Goal: Task Accomplishment & Management: Manage account settings

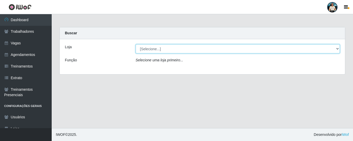
click at [145, 53] on select "[Selecione...] iWof Loja 1 iWof Loja 2 iWof Loja 3" at bounding box center [238, 48] width 204 height 9
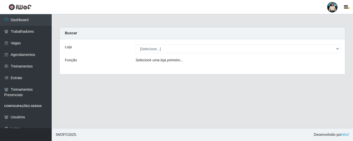
click at [114, 79] on div "Carregando... Buscar Loja [Selecione...] iWof Loja 1 iWof Loja 2 iWof Loja 3 Fu…" at bounding box center [202, 54] width 293 height 54
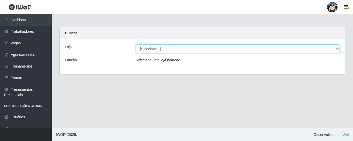
click at [162, 44] on select "[Selecione...] iWof Loja 1 iWof Loja 2 iWof Loja 3" at bounding box center [238, 48] width 204 height 9
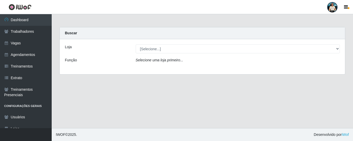
click at [112, 72] on div "Loja [Selecione...] iWof Loja 1 iWof Loja 2 iWof Loja 3 Função Selecione uma lo…" at bounding box center [202, 56] width 285 height 35
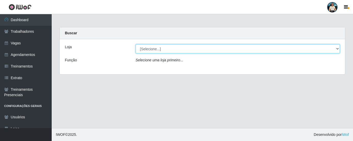
click at [159, 53] on select "[Selecione...] iWof Loja 1 iWof Loja 2 iWof Loja 3" at bounding box center [238, 48] width 204 height 9
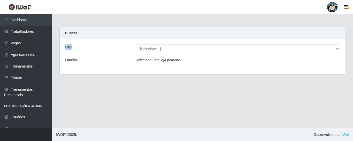
drag, startPoint x: 64, startPoint y: 45, endPoint x: 188, endPoint y: 49, distance: 123.4
click at [188, 49] on div "Loja [Selecione...] iWof Loja 1 iWof Loja 2 iWof Loja 3" at bounding box center [202, 48] width 282 height 9
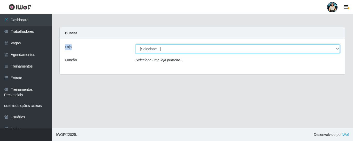
click at [166, 49] on select "[Selecione...] iWof Loja 1 iWof Loja 2 iWof Loja 3" at bounding box center [238, 48] width 204 height 9
select select "114"
click at [136, 44] on select "[Selecione...] iWof Loja 1 iWof Loja 2 iWof Loja 3" at bounding box center [238, 48] width 204 height 9
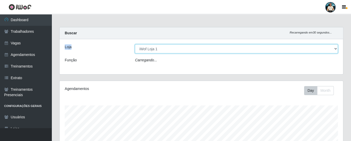
scroll to position [107, 284]
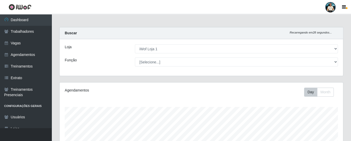
click at [164, 69] on div "Loja [Selecione...] iWof Loja 1 iWof Loja 2 iWof Loja 3 Função [Selecione...] A…" at bounding box center [202, 57] width 284 height 37
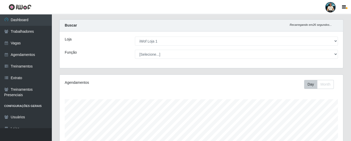
scroll to position [0, 0]
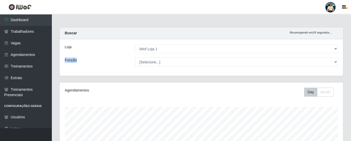
drag, startPoint x: 62, startPoint y: 58, endPoint x: 91, endPoint y: 61, distance: 28.5
click at [88, 60] on div "Função" at bounding box center [96, 62] width 70 height 9
click at [177, 73] on div "Loja [Selecione...] iWof Loja 1 iWof Loja 2 iWof Loja 3 Função [Selecione...] A…" at bounding box center [202, 57] width 284 height 37
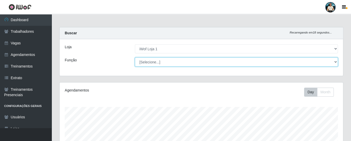
click at [182, 64] on select "[Selecione...] Auxiliar de entrega Auxiliar de entrega + Operador de Caixa Test…" at bounding box center [236, 62] width 203 height 9
click at [164, 65] on select "[Selecione...] Auxiliar de entrega Auxiliar de entrega + Operador de Caixa Test…" at bounding box center [236, 62] width 203 height 9
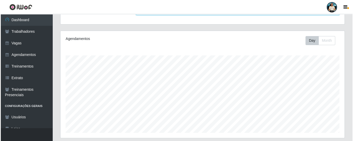
scroll to position [131, 0]
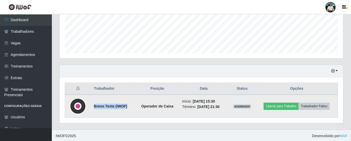
drag, startPoint x: 92, startPoint y: 106, endPoint x: 130, endPoint y: 106, distance: 37.7
click at [130, 106] on td "Breno Teste (IWOF)" at bounding box center [113, 106] width 45 height 23
click at [94, 111] on td "Breno Teste (IWOF)" at bounding box center [113, 106] width 45 height 23
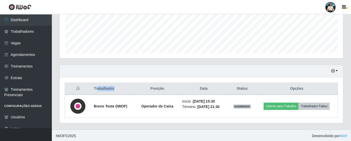
drag, startPoint x: 96, startPoint y: 87, endPoint x: 114, endPoint y: 88, distance: 17.6
click at [115, 88] on th "Trabalhador" at bounding box center [113, 89] width 45 height 12
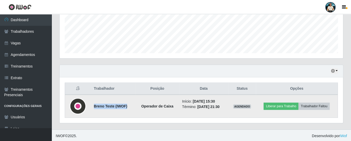
drag, startPoint x: 130, startPoint y: 105, endPoint x: 93, endPoint y: 99, distance: 37.5
click at [93, 99] on td "Breno Teste (IWOF)" at bounding box center [113, 106] width 45 height 23
click at [94, 104] on strong "Breno Teste (IWOF)" at bounding box center [111, 106] width 34 height 4
click at [78, 102] on img at bounding box center [78, 106] width 17 height 17
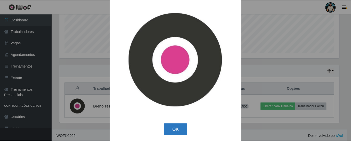
scroll to position [7, 0]
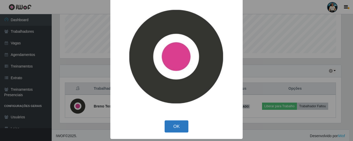
click at [176, 128] on button "OK" at bounding box center [176, 127] width 24 height 12
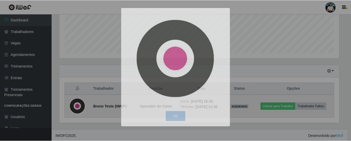
scroll to position [107, 284]
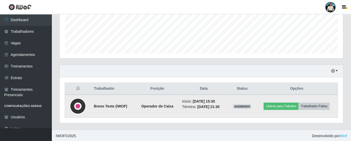
click at [80, 105] on img at bounding box center [78, 106] width 17 height 17
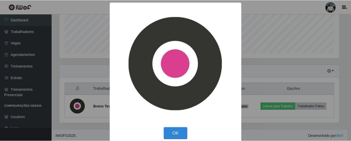
scroll to position [7, 0]
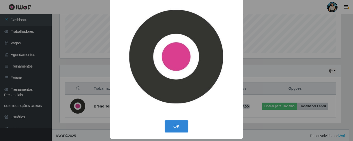
drag, startPoint x: 170, startPoint y: 125, endPoint x: 161, endPoint y: 121, distance: 10.6
click at [170, 125] on button "OK" at bounding box center [176, 127] width 24 height 12
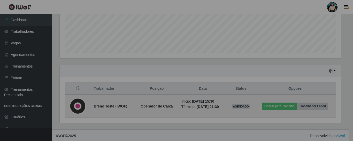
scroll to position [107, 284]
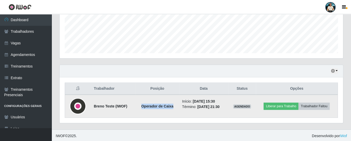
drag, startPoint x: 139, startPoint y: 106, endPoint x: 170, endPoint y: 106, distance: 31.8
click at [170, 106] on td "Operador de Caixa" at bounding box center [157, 106] width 43 height 23
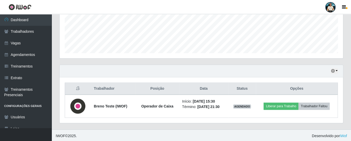
click at [161, 117] on div "Trabalhador Posição Data Status Opções Breno Teste (IWOF) Operador de Caixa Iní…" at bounding box center [202, 100] width 284 height 46
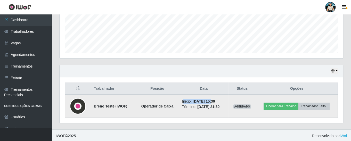
drag, startPoint x: 179, startPoint y: 100, endPoint x: 208, endPoint y: 97, distance: 29.1
click at [208, 97] on td "Início: [DATE] 15:30 Término: [DATE] 21:30" at bounding box center [204, 106] width 50 height 23
click at [207, 108] on time "[DATE] 21:30" at bounding box center [208, 107] width 22 height 4
drag, startPoint x: 211, startPoint y: 98, endPoint x: 223, endPoint y: 98, distance: 11.4
click at [223, 99] on li "Início: [DATE] 15:30" at bounding box center [203, 101] width 43 height 5
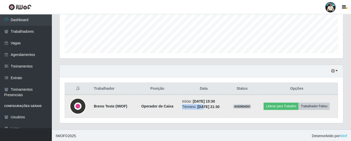
drag, startPoint x: 178, startPoint y: 106, endPoint x: 199, endPoint y: 109, distance: 20.8
click at [199, 109] on td "Início: [DATE] 15:30 Término: [DATE] 21:30" at bounding box center [204, 106] width 50 height 23
drag, startPoint x: 192, startPoint y: 106, endPoint x: 206, endPoint y: 110, distance: 14.3
click at [206, 110] on td "Início: [DATE] 15:30 Término: [DATE] 21:30" at bounding box center [204, 106] width 50 height 23
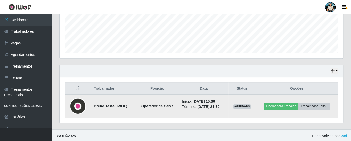
click at [208, 113] on td "Início: [DATE] 15:30 Término: [DATE] 21:30" at bounding box center [204, 106] width 50 height 23
drag, startPoint x: 216, startPoint y: 107, endPoint x: 225, endPoint y: 108, distance: 8.6
click at [225, 108] on li "Término: [DATE] 21:30" at bounding box center [203, 106] width 43 height 5
click at [225, 116] on td "Início: [DATE] 15:30 Término: [DATE] 21:30" at bounding box center [204, 106] width 50 height 23
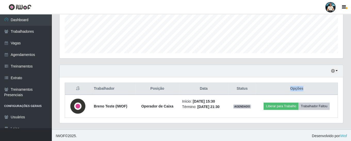
drag, startPoint x: 292, startPoint y: 87, endPoint x: 314, endPoint y: 83, distance: 22.5
click at [314, 83] on th "Opções" at bounding box center [297, 89] width 82 height 12
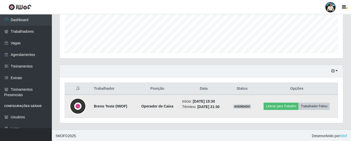
click at [313, 112] on td "Liberar para Trabalho Trabalhador Faltou" at bounding box center [297, 106] width 82 height 23
click at [308, 107] on button "Trabalhador Faltou" at bounding box center [314, 106] width 31 height 7
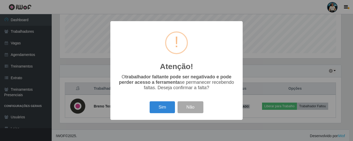
click at [258, 109] on div "Atenção! × O trabalhador faltante pode ser negativado e pode perder acesso a fe…" at bounding box center [176, 70] width 353 height 141
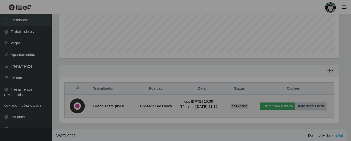
scroll to position [107, 284]
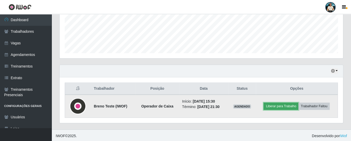
click at [290, 104] on button "Liberar para Trabalho" at bounding box center [281, 106] width 35 height 7
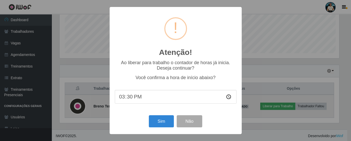
scroll to position [107, 281]
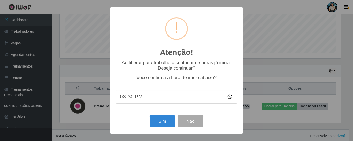
click at [128, 100] on input "15:30" at bounding box center [176, 97] width 122 height 14
type input "15:30"
click at [258, 123] on div "Atenção! × Ao liberar para trabalho o contador de horas já inicia. Deseja conti…" at bounding box center [176, 70] width 353 height 141
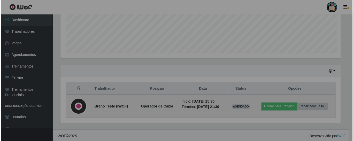
scroll to position [107, 284]
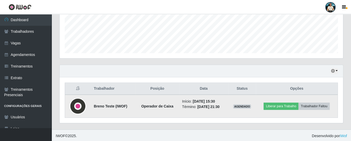
drag, startPoint x: 212, startPoint y: 99, endPoint x: 225, endPoint y: 103, distance: 13.4
click at [221, 102] on li "Início: [DATE] 15:30" at bounding box center [203, 101] width 43 height 5
click at [279, 106] on button "Liberar para Trabalho" at bounding box center [281, 106] width 35 height 7
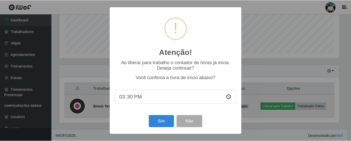
scroll to position [107, 281]
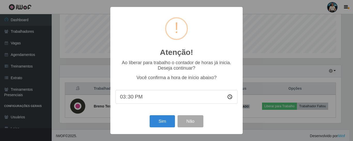
click at [147, 96] on input "15:30" at bounding box center [176, 97] width 122 height 14
click at [129, 100] on input "15:30" at bounding box center [176, 97] width 122 height 14
click at [134, 93] on input "15:30" at bounding box center [176, 97] width 122 height 14
click at [131, 116] on div "Sim Não" at bounding box center [176, 121] width 122 height 15
click at [165, 120] on button "Sim" at bounding box center [161, 121] width 25 height 12
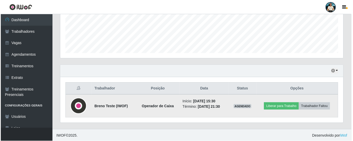
scroll to position [108, 0]
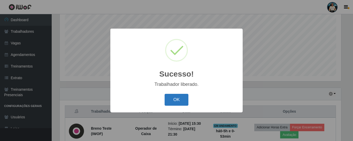
drag, startPoint x: 183, startPoint y: 106, endPoint x: 191, endPoint y: 107, distance: 8.3
click at [183, 106] on button "OK" at bounding box center [176, 100] width 24 height 12
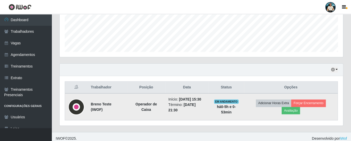
scroll to position [135, 0]
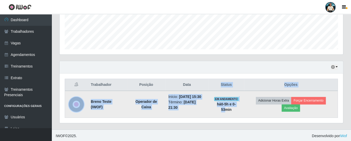
drag, startPoint x: 231, startPoint y: 88, endPoint x: 243, endPoint y: 104, distance: 20.6
click at [243, 104] on table "Trabalhador Posição Data Status Opções Breno Teste (IWOF) Operador de Caixa Iní…" at bounding box center [201, 98] width 273 height 39
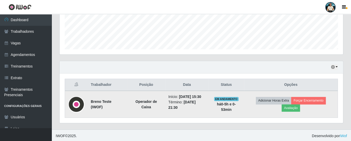
click at [244, 113] on td "EM ANDAMENTO há 0-5 h e 0-53 min" at bounding box center [226, 104] width 35 height 27
click at [293, 107] on button "Avaliação" at bounding box center [291, 108] width 18 height 7
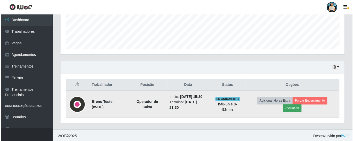
scroll to position [107, 281]
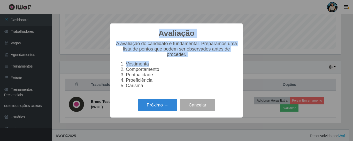
drag, startPoint x: 160, startPoint y: 30, endPoint x: 218, endPoint y: 58, distance: 64.3
click at [218, 58] on div "Avaliação × A avaliação do candidato é fundamental. Preparamos uma lista de pon…" at bounding box center [176, 70] width 132 height 94
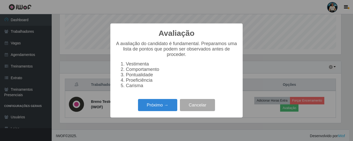
click at [196, 70] on li "Comportamento" at bounding box center [182, 69] width 112 height 5
drag, startPoint x: 122, startPoint y: 63, endPoint x: 152, endPoint y: 77, distance: 32.9
click at [152, 77] on ol "Vestimenta Comportamento Pontualidade Proeficiência Carisma" at bounding box center [176, 74] width 122 height 27
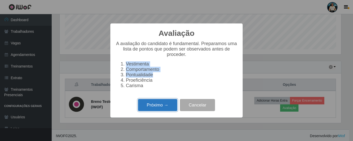
click at [158, 109] on button "Próximo →" at bounding box center [157, 105] width 39 height 12
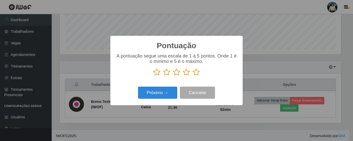
click at [158, 71] on icon at bounding box center [156, 72] width 7 height 8
click at [153, 76] on input "radio" at bounding box center [153, 76] width 0 height 0
click at [194, 75] on icon at bounding box center [195, 72] width 7 height 8
click at [192, 76] on input "radio" at bounding box center [192, 76] width 0 height 0
drag, startPoint x: 166, startPoint y: 88, endPoint x: 186, endPoint y: 69, distance: 27.9
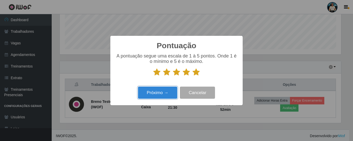
click at [186, 69] on div "Pontuação × A pontuação segue uma escala de 1 à 5 pontos. Onde 1 é o mínimo e 5…" at bounding box center [176, 70] width 132 height 69
click at [184, 76] on icon at bounding box center [186, 72] width 7 height 8
click at [183, 76] on input "radio" at bounding box center [183, 76] width 0 height 0
click at [185, 74] on icon at bounding box center [186, 72] width 7 height 8
click at [183, 76] on input "radio" at bounding box center [183, 76] width 0 height 0
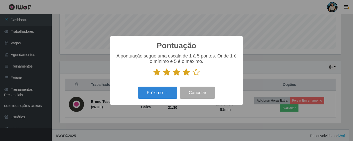
click at [197, 72] on icon at bounding box center [195, 72] width 7 height 8
click at [192, 76] on input "radio" at bounding box center [192, 76] width 0 height 0
click at [163, 94] on button "Próximo →" at bounding box center [157, 93] width 39 height 12
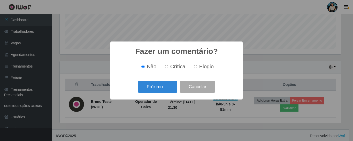
click at [177, 67] on span "Crítica" at bounding box center [177, 67] width 15 height 6
click at [168, 67] on input "Crítica" at bounding box center [166, 66] width 3 height 3
radio input "true"
click at [166, 83] on button "Próximo →" at bounding box center [157, 87] width 39 height 12
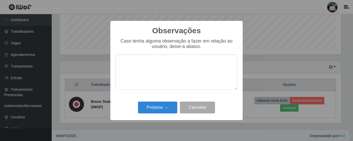
click at [168, 78] on textarea at bounding box center [176, 71] width 122 height 35
drag, startPoint x: 199, startPoint y: 62, endPoint x: 122, endPoint y: 61, distance: 77.2
click at [124, 60] on textarea "O usuario foi desorgss gsbgjsgodsg" at bounding box center [176, 71] width 122 height 35
type textarea "O"
click at [191, 103] on button "Cancelar" at bounding box center [197, 108] width 35 height 12
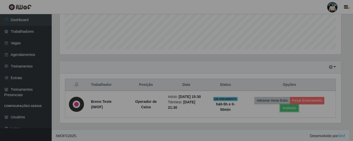
scroll to position [107, 284]
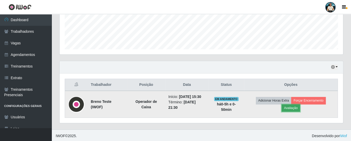
click at [292, 107] on button "Avaliação" at bounding box center [291, 108] width 18 height 7
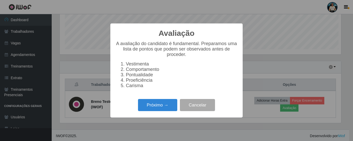
scroll to position [107, 281]
click at [168, 104] on button "Próximo →" at bounding box center [157, 105] width 39 height 12
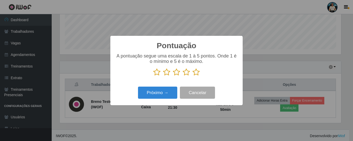
scroll to position [258042, 257868]
click at [193, 75] on icon at bounding box center [195, 72] width 7 height 8
click at [192, 76] on input "radio" at bounding box center [192, 76] width 0 height 0
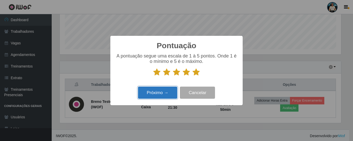
click at [166, 94] on button "Próximo →" at bounding box center [157, 93] width 39 height 12
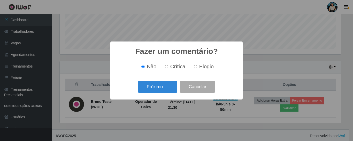
click at [202, 72] on div "Não Crítica Elogio" at bounding box center [176, 66] width 122 height 15
click at [202, 66] on span "Elogio" at bounding box center [206, 67] width 14 height 6
click at [197, 66] on input "Elogio" at bounding box center [195, 66] width 3 height 3
radio input "true"
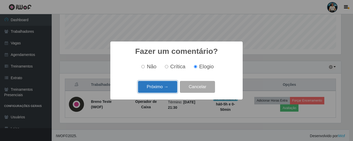
click at [159, 90] on button "Próximo →" at bounding box center [157, 87] width 39 height 12
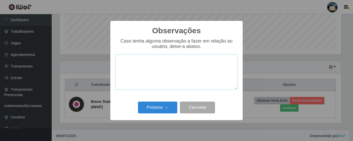
click at [155, 76] on textarea at bounding box center [176, 71] width 122 height 35
type textarea "GSJJFD"
click at [268, 110] on div "Observações × Caso tenha alguma observação a fazer em relação ao usuário, deixe…" at bounding box center [176, 70] width 353 height 141
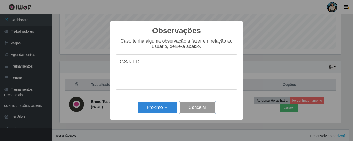
drag, startPoint x: 208, startPoint y: 106, endPoint x: 211, endPoint y: 107, distance: 3.0
click at [208, 106] on button "Cancelar" at bounding box center [197, 108] width 35 height 12
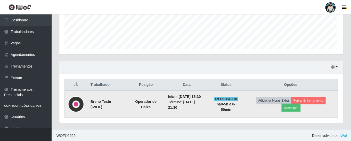
scroll to position [107, 284]
click at [294, 106] on button "Avaliação" at bounding box center [291, 108] width 18 height 7
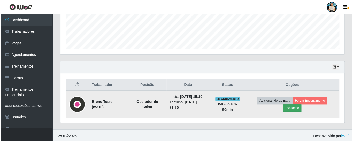
scroll to position [107, 281]
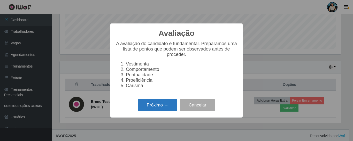
click at [165, 106] on button "Próximo →" at bounding box center [157, 105] width 39 height 12
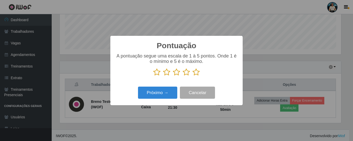
drag, startPoint x: 193, startPoint y: 72, endPoint x: 188, endPoint y: 78, distance: 7.9
click at [193, 72] on icon at bounding box center [195, 72] width 7 height 8
click at [192, 76] on input "radio" at bounding box center [192, 76] width 0 height 0
click at [170, 87] on div "Próximo → Cancelar" at bounding box center [176, 92] width 122 height 15
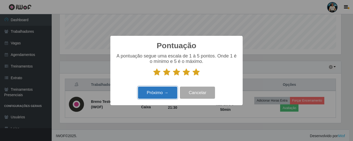
click at [169, 92] on button "Próximo →" at bounding box center [157, 93] width 39 height 12
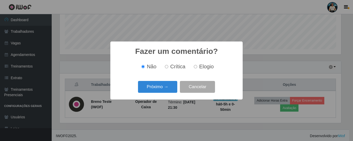
click at [196, 71] on div "Não Crítica Elogio" at bounding box center [176, 66] width 122 height 15
click at [196, 68] on input "Elogio" at bounding box center [195, 66] width 3 height 3
radio input "true"
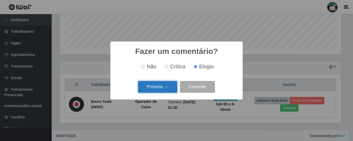
click at [163, 91] on button "Próximo →" at bounding box center [157, 87] width 39 height 12
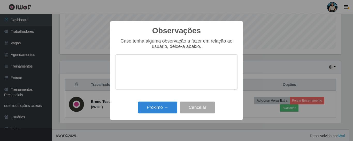
click at [169, 82] on textarea at bounding box center [176, 71] width 122 height 35
type textarea "p"
type textarea "Proativo e organizado"
click at [164, 101] on div "Próximo → Cancelar" at bounding box center [176, 107] width 122 height 15
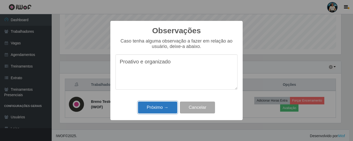
click at [163, 105] on button "Próximo →" at bounding box center [157, 108] width 39 height 12
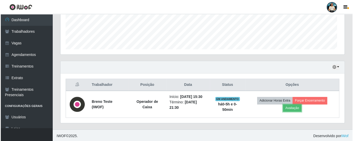
scroll to position [107, 284]
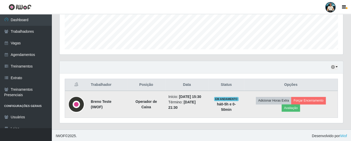
click at [296, 114] on td "Adicionar Horas Extra Forçar Encerramento Avaliação" at bounding box center [291, 104] width 94 height 27
click at [293, 108] on button "Avaliação" at bounding box center [291, 108] width 18 height 7
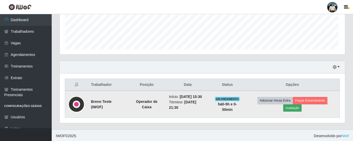
scroll to position [107, 281]
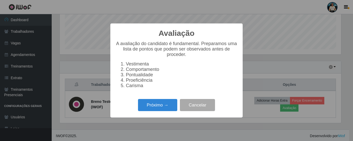
click at [224, 104] on div "Próximo → Cancelar" at bounding box center [176, 105] width 122 height 15
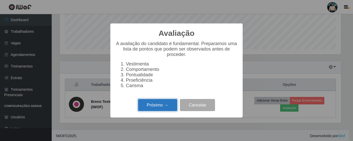
click at [176, 110] on button "Próximo →" at bounding box center [157, 105] width 39 height 12
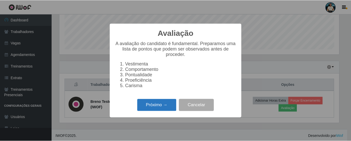
scroll to position [258042, 257868]
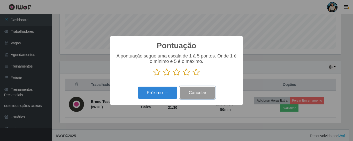
click at [188, 96] on button "Cancelar" at bounding box center [197, 93] width 35 height 12
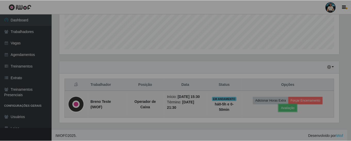
scroll to position [107, 284]
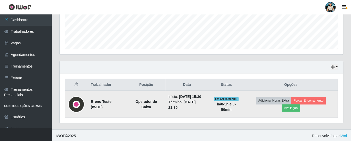
click at [335, 116] on div "Trabalhador Posição Data Status Opções Breno Teste (IWOF) Operador de Caixa Iní…" at bounding box center [202, 99] width 284 height 50
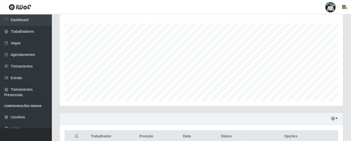
scroll to position [135, 0]
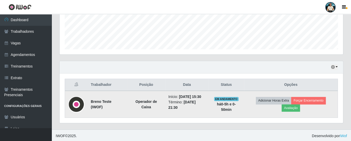
click at [287, 115] on td "Adicionar Horas Extra Forçar Encerramento Avaliação" at bounding box center [291, 104] width 94 height 27
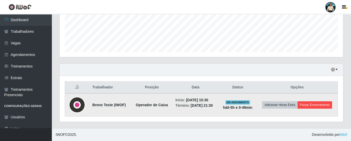
scroll to position [131, 0]
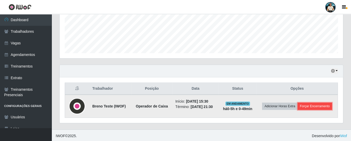
click at [315, 105] on button "Forçar Encerramento" at bounding box center [315, 106] width 35 height 7
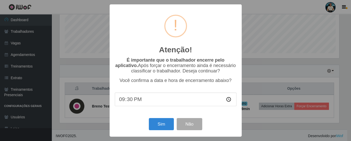
scroll to position [107, 281]
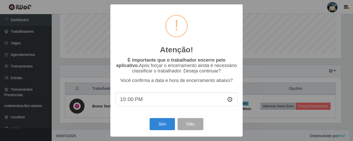
click at [136, 119] on div "Sim Não" at bounding box center [176, 124] width 122 height 15
click at [124, 102] on input "22:00" at bounding box center [176, 100] width 122 height 14
type input "21:30"
click at [147, 117] on div "Atenção! × É importante que o trabalhador encerre pelo aplicativo. Após forçar …" at bounding box center [176, 70] width 132 height 132
click at [165, 125] on button "Sim" at bounding box center [161, 124] width 25 height 12
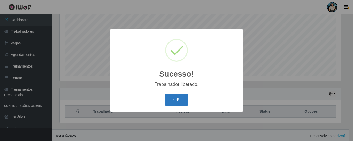
click at [177, 101] on button "OK" at bounding box center [176, 100] width 24 height 12
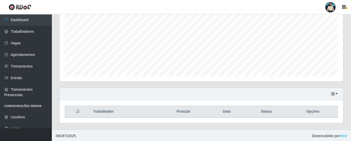
scroll to position [0, 0]
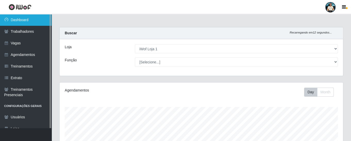
click at [30, 22] on link "Dashboard" at bounding box center [26, 20] width 52 height 12
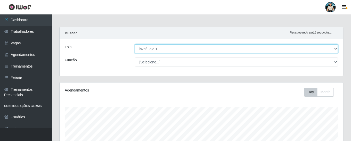
click at [180, 51] on select "[Selecione...] iWof Loja 1 iWof Loja 2 iWof Loja 3" at bounding box center [236, 48] width 203 height 9
click at [135, 44] on select "[Selecione...] iWof Loja 1 iWof Loja 2 iWof Loja 3" at bounding box center [236, 48] width 203 height 9
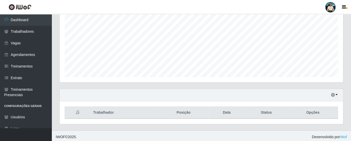
scroll to position [108, 0]
click at [335, 93] on icon "button" at bounding box center [333, 94] width 4 height 4
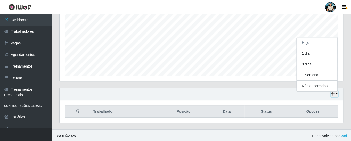
scroll to position [107, 284]
click at [265, 106] on th "Status" at bounding box center [267, 112] width 44 height 12
click at [300, 117] on div "Trabalhador Posição Data Status Opções" at bounding box center [202, 111] width 284 height 23
click at [183, 93] on div "Hoje 1 dia 3 dias 1 Semana Não encerrados" at bounding box center [202, 94] width 284 height 12
click at [219, 126] on div "Hoje 1 dia 3 dias 1 Semana Não encerrados Trabalhador Posição Data Status Opções" at bounding box center [202, 109] width 292 height 42
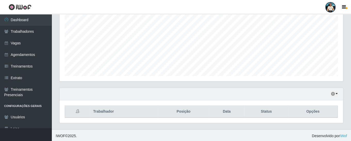
click at [249, 123] on div "Hoje 1 dia 3 dias 1 Semana Não encerrados Trabalhador Posição Data Status Opções" at bounding box center [202, 109] width 292 height 42
drag, startPoint x: 239, startPoint y: 127, endPoint x: 241, endPoint y: 132, distance: 4.9
click at [239, 128] on div "Hoje 1 dia 3 dias 1 Semana Não encerrados Trabalhador Posição Data Status Opções" at bounding box center [202, 109] width 292 height 42
click at [244, 133] on footer "IWOF © 2025 . Desenvolvido por iWof" at bounding box center [202, 136] width 300 height 13
click at [247, 131] on footer "IWOF © 2025 . Desenvolvido por iWof" at bounding box center [202, 136] width 300 height 13
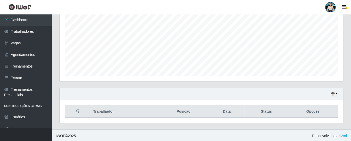
click at [246, 132] on footer "IWOF © 2025 . Desenvolvido por iWof" at bounding box center [202, 136] width 300 height 13
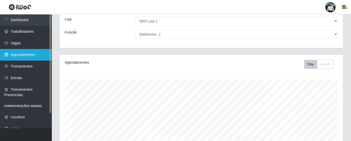
scroll to position [0, 0]
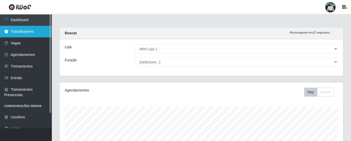
click at [34, 30] on link "Trabalhadores" at bounding box center [26, 32] width 52 height 12
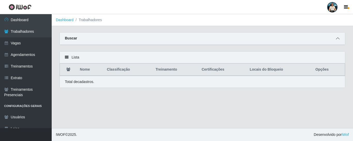
click at [338, 37] on icon at bounding box center [338, 39] width 4 height 4
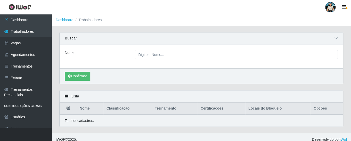
click at [175, 49] on div "Nome" at bounding box center [202, 56] width 284 height 23
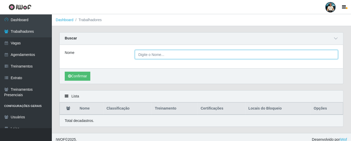
click at [175, 53] on input "Nome" at bounding box center [236, 54] width 203 height 9
type input "breno"
click at [65, 72] on button "Confirmar" at bounding box center [78, 76] width 26 height 9
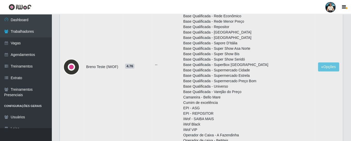
scroll to position [232, 0]
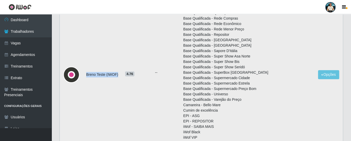
drag, startPoint x: 96, startPoint y: 73, endPoint x: 124, endPoint y: 74, distance: 28.1
click at [122, 74] on td "Breno Teste (IWOF)" at bounding box center [102, 74] width 39 height 385
click at [324, 74] on button "Opções" at bounding box center [328, 74] width 21 height 9
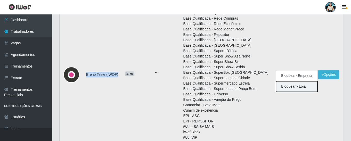
click at [288, 84] on button "Bloquear - Loja" at bounding box center [297, 86] width 42 height 11
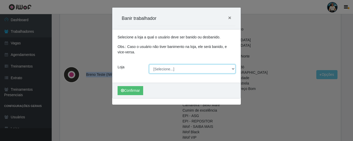
click at [169, 70] on select "[Selecione...] iWof Loja 1 iWof Loja 2 iWof Loja 3" at bounding box center [192, 69] width 86 height 9
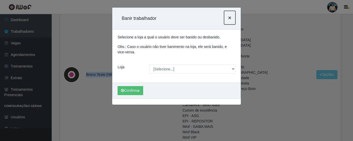
click at [229, 17] on span "×" at bounding box center [229, 18] width 3 height 6
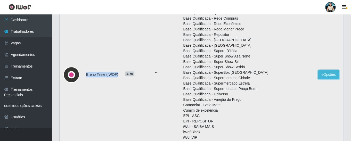
click at [320, 76] on button "Opções" at bounding box center [328, 74] width 21 height 9
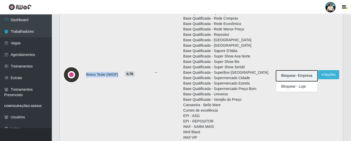
click at [289, 73] on button "Bloquear - Empresa" at bounding box center [297, 75] width 42 height 11
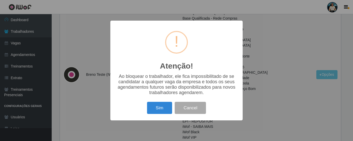
click at [271, 98] on div "Atenção! × Ao bloquear o trabalhador, ele fica impossibilitado de se candidatar…" at bounding box center [176, 70] width 353 height 141
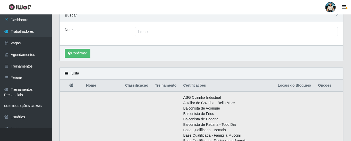
scroll to position [0, 0]
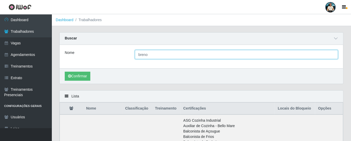
drag, startPoint x: 138, startPoint y: 52, endPoint x: 123, endPoint y: 53, distance: 15.0
click at [123, 53] on div "Nome breno" at bounding box center [201, 54] width 281 height 9
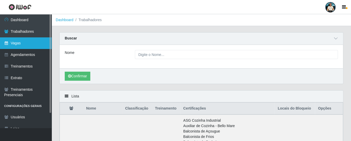
click at [34, 44] on link "Vagas" at bounding box center [26, 43] width 52 height 12
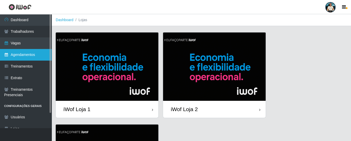
click at [20, 57] on link "Agendamentos" at bounding box center [26, 55] width 52 height 12
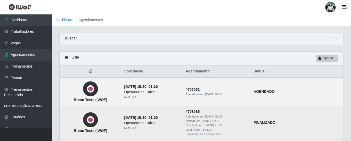
scroll to position [26, 0]
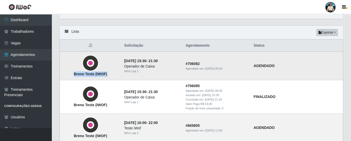
drag, startPoint x: 68, startPoint y: 74, endPoint x: 110, endPoint y: 74, distance: 42.9
click at [110, 74] on td "Breno Teste (IWOF)" at bounding box center [90, 66] width 61 height 29
drag, startPoint x: 144, startPoint y: 60, endPoint x: 157, endPoint y: 62, distance: 14.1
click at [156, 62] on td "[DATE] 15:30 - 21:30 Operador de Caixa iWof Loja 1" at bounding box center [151, 66] width 61 height 29
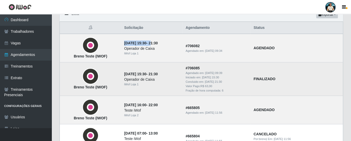
scroll to position [52, 0]
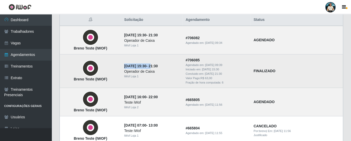
drag, startPoint x: 118, startPoint y: 66, endPoint x: 157, endPoint y: 64, distance: 38.8
click at [157, 65] on td "[DATE] 15:30 - 21:30 Operador de Caixa iWof Loja 1" at bounding box center [151, 71] width 61 height 34
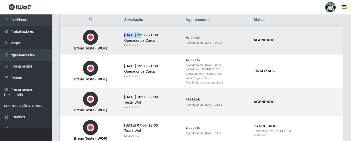
drag, startPoint x: 124, startPoint y: 32, endPoint x: 139, endPoint y: 32, distance: 14.2
click at [139, 32] on td "[DATE] 15:30 - 21:30 Operador de Caixa iWof Loja 1" at bounding box center [151, 40] width 61 height 29
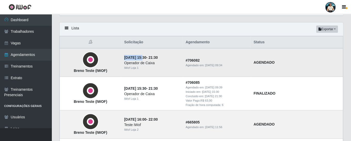
scroll to position [0, 0]
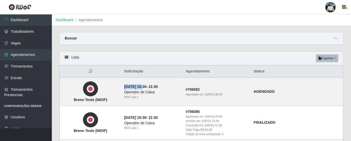
click at [334, 58] on button "Exportar" at bounding box center [327, 58] width 22 height 7
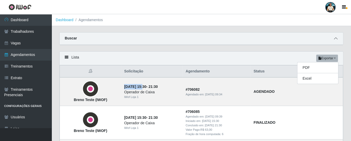
click at [337, 40] on icon at bounding box center [336, 39] width 4 height 4
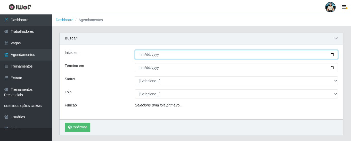
click at [331, 52] on input "Início em" at bounding box center [236, 54] width 203 height 9
type input "[DATE]"
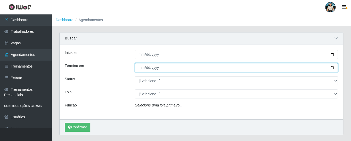
click at [332, 67] on input "Término em" at bounding box center [236, 67] width 203 height 9
type input "[DATE]"
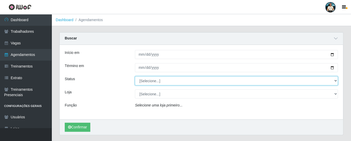
click at [159, 83] on select "[Selecione...] AGENDADO AGUARDANDO LIBERAR EM ANDAMENTO EM REVISÃO FINALIZADO C…" at bounding box center [236, 80] width 203 height 9
select select "AGENDADO"
click at [135, 76] on select "[Selecione...] AGENDADO AGUARDANDO LIBERAR EM ANDAMENTO EM REVISÃO FINALIZADO C…" at bounding box center [236, 80] width 203 height 9
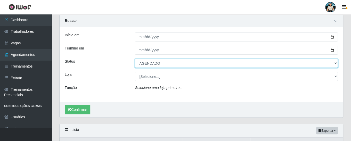
scroll to position [26, 0]
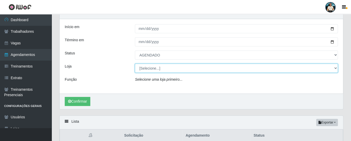
click at [168, 72] on select "[Selecione...] iWof Loja 1 iWof Loja 2 iWof Loja 3" at bounding box center [236, 68] width 203 height 9
select select "114"
click at [135, 64] on select "[Selecione...] iWof Loja 1 iWof Loja 2 iWof Loja 3" at bounding box center [236, 68] width 203 height 9
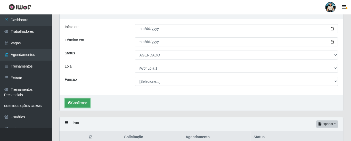
click at [83, 102] on button "Confirmar" at bounding box center [78, 103] width 26 height 9
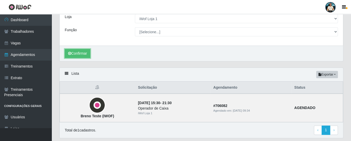
scroll to position [90, 0]
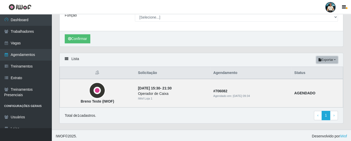
click at [334, 58] on button "Exportar" at bounding box center [327, 59] width 22 height 7
click at [221, 67] on th "Agendamento" at bounding box center [250, 73] width 81 height 12
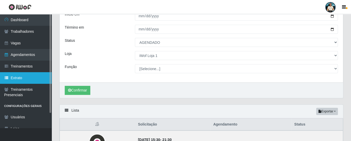
scroll to position [18, 0]
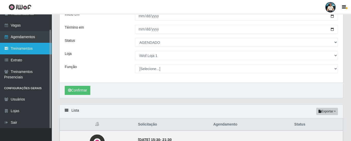
click at [38, 48] on link "Treinamentos" at bounding box center [26, 49] width 52 height 12
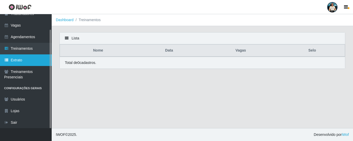
click at [36, 62] on link "Extrato" at bounding box center [26, 60] width 52 height 12
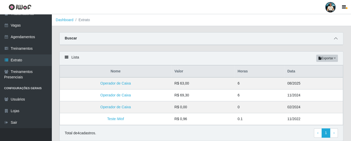
click at [337, 40] on icon at bounding box center [336, 39] width 4 height 4
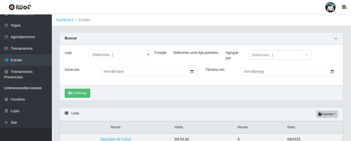
click at [338, 37] on icon at bounding box center [336, 39] width 4 height 4
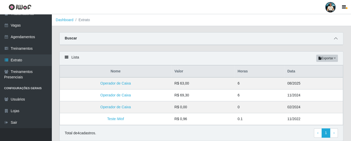
click at [334, 38] on span at bounding box center [336, 39] width 6 height 6
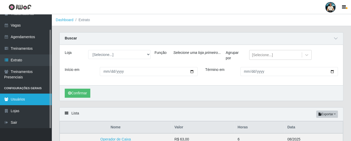
click at [30, 100] on link "Usuários" at bounding box center [26, 100] width 52 height 12
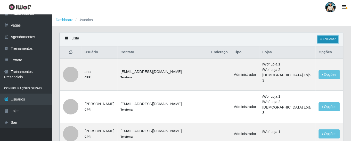
click at [323, 40] on link "Adicionar" at bounding box center [328, 39] width 20 height 7
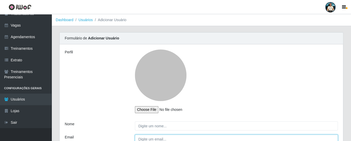
type input "[EMAIL_ADDRESS][DOMAIN_NAME]"
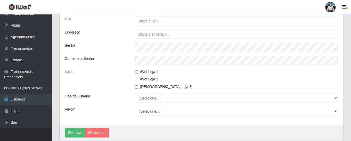
scroll to position [155, 0]
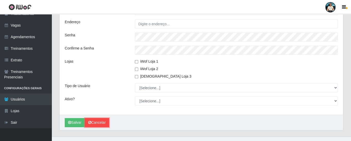
click at [100, 122] on link "Cancelar" at bounding box center [97, 122] width 24 height 9
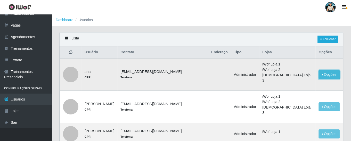
click at [319, 73] on button "Opções" at bounding box center [329, 74] width 21 height 9
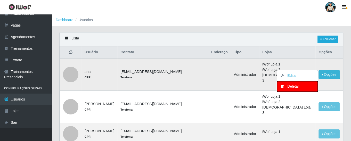
click at [284, 85] on div "Deletar" at bounding box center [297, 86] width 30 height 5
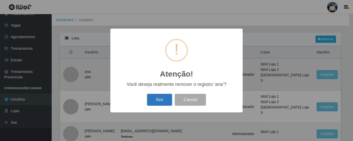
click at [161, 97] on button "Sim" at bounding box center [159, 100] width 25 height 12
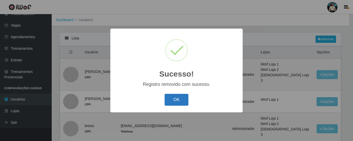
click at [178, 98] on button "OK" at bounding box center [176, 100] width 24 height 12
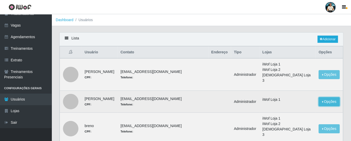
click at [319, 97] on button "Opções" at bounding box center [329, 101] width 21 height 9
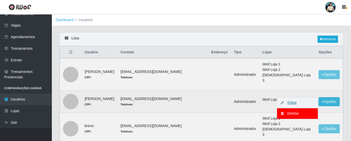
click at [282, 101] on link "Editar" at bounding box center [289, 103] width 15 height 4
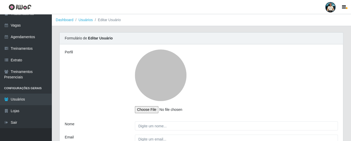
type input "[PERSON_NAME]"
type input "[EMAIL_ADDRESS][DOMAIN_NAME]"
select select "1"
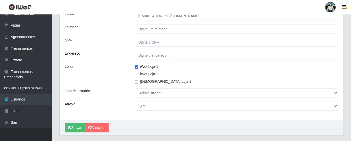
scroll to position [136, 0]
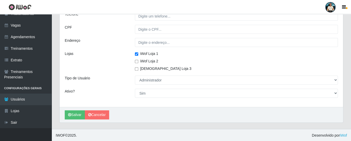
click at [139, 87] on div "Perfil Nome [PERSON_NAME] Email [EMAIL_ADDRESS][DOMAIN_NAME] Telefone CPF Ender…" at bounding box center [202, 7] width 284 height 199
click at [141, 85] on div "Perfil Nome [PERSON_NAME] Email [EMAIL_ADDRESS][DOMAIN_NAME] Telefone CPF Ender…" at bounding box center [202, 7] width 284 height 199
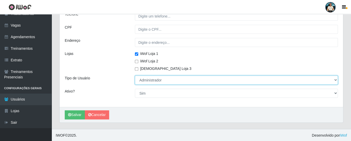
click at [152, 79] on select "[Selecione...] Administrador Usuário Comum" at bounding box center [236, 80] width 203 height 9
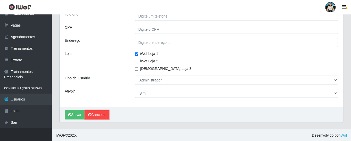
click at [103, 114] on link "Cancelar" at bounding box center [97, 114] width 24 height 9
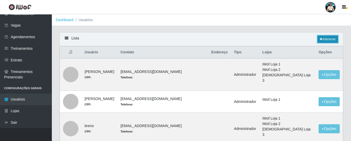
click at [324, 38] on link "Adicionar" at bounding box center [328, 39] width 20 height 7
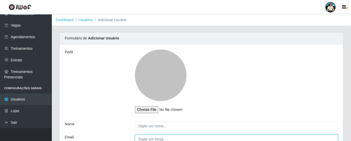
type input "[EMAIL_ADDRESS][DOMAIN_NAME]"
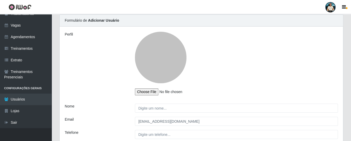
scroll to position [26, 0]
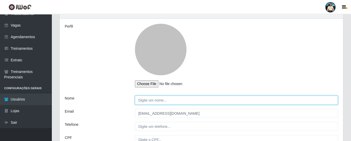
click at [165, 101] on input "Nome" at bounding box center [236, 100] width 203 height 9
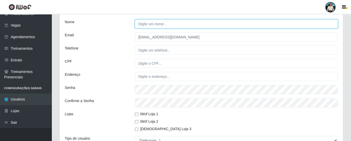
scroll to position [163, 0]
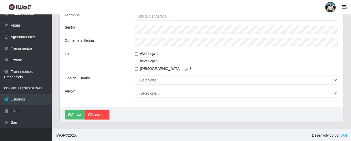
click at [98, 112] on link "Cancelar" at bounding box center [97, 114] width 24 height 9
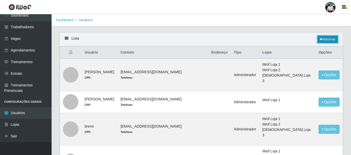
click at [331, 42] on link "Adicionar" at bounding box center [328, 39] width 20 height 7
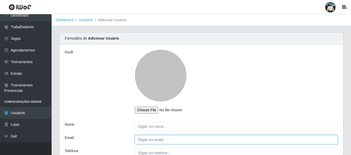
type input "[EMAIL_ADDRESS][DOMAIN_NAME]"
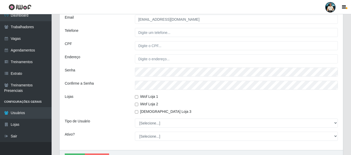
scroll to position [129, 0]
